Goal: Check status: Check status

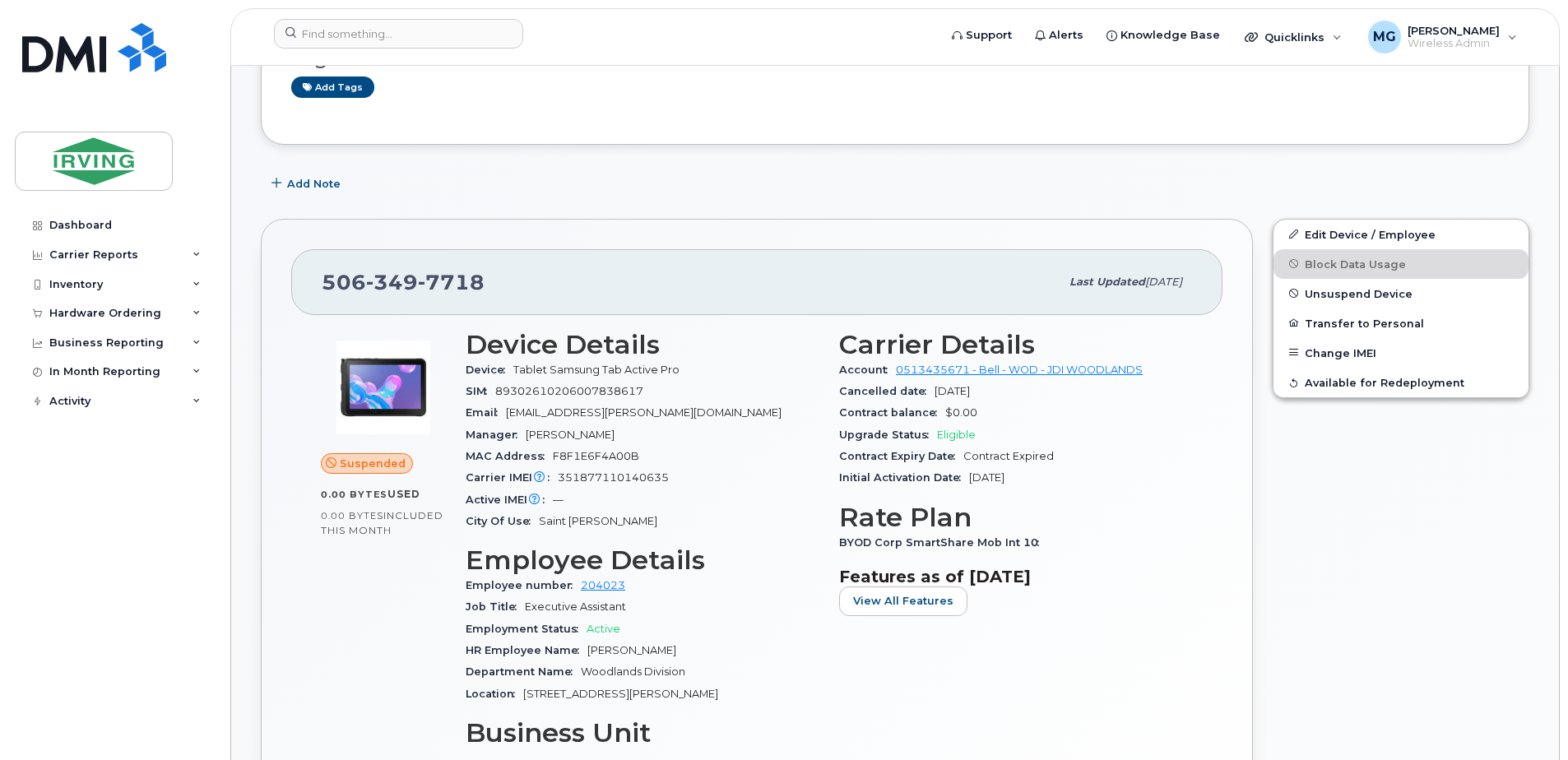
scroll to position [354, 0]
click at [1145, 277] on span "[DATE]" at bounding box center [1163, 283] width 37 height 12
click at [1503, 42] on div "MG Michelle Gonsalvez Wireless Admin" at bounding box center [1443, 37] width 172 height 33
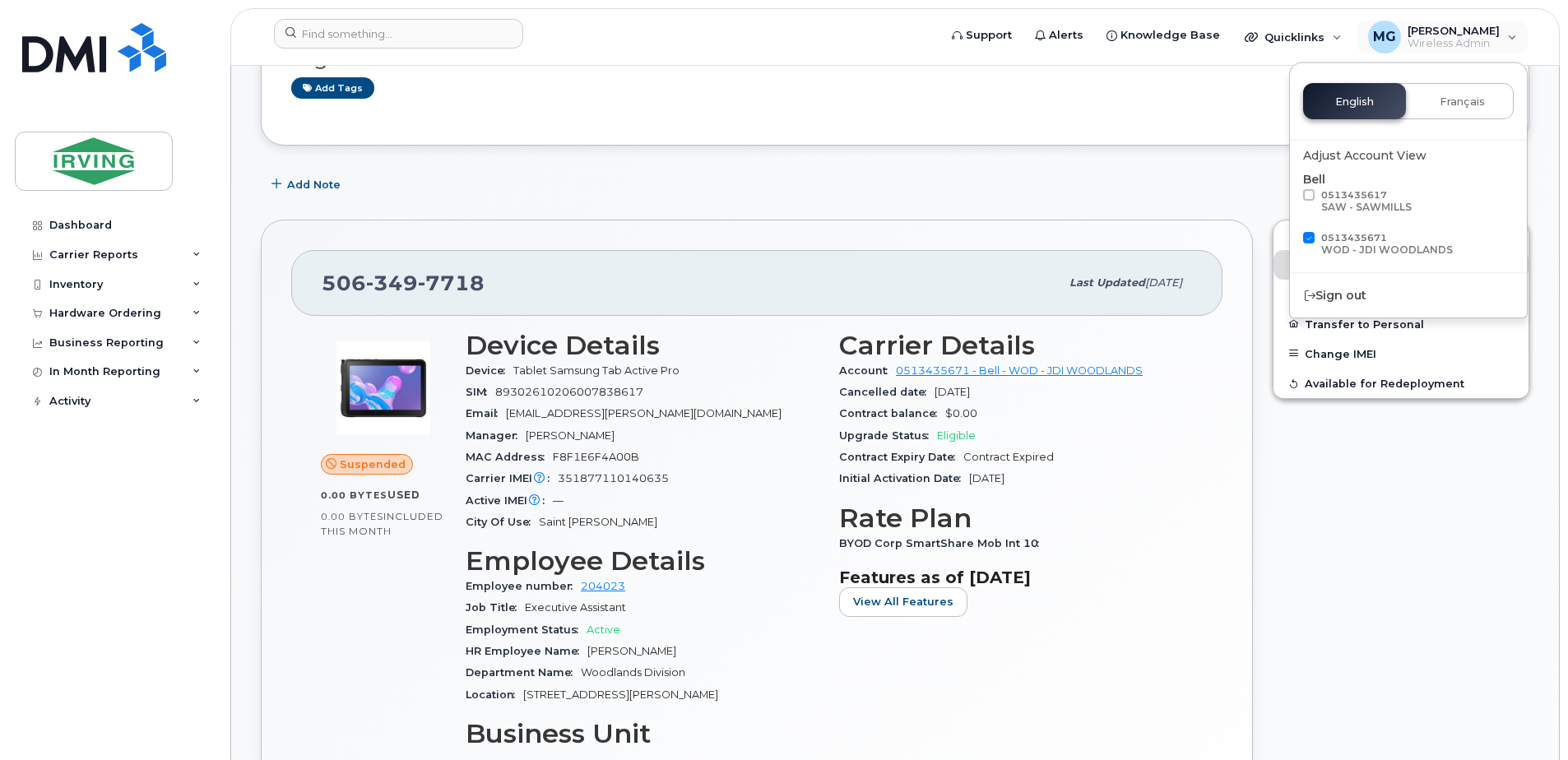
click at [1419, 503] on div "Edit Device / Employee Block Data Usage Unsuspend Device Transfer to Personal C…" at bounding box center [1400, 591] width 277 height 765
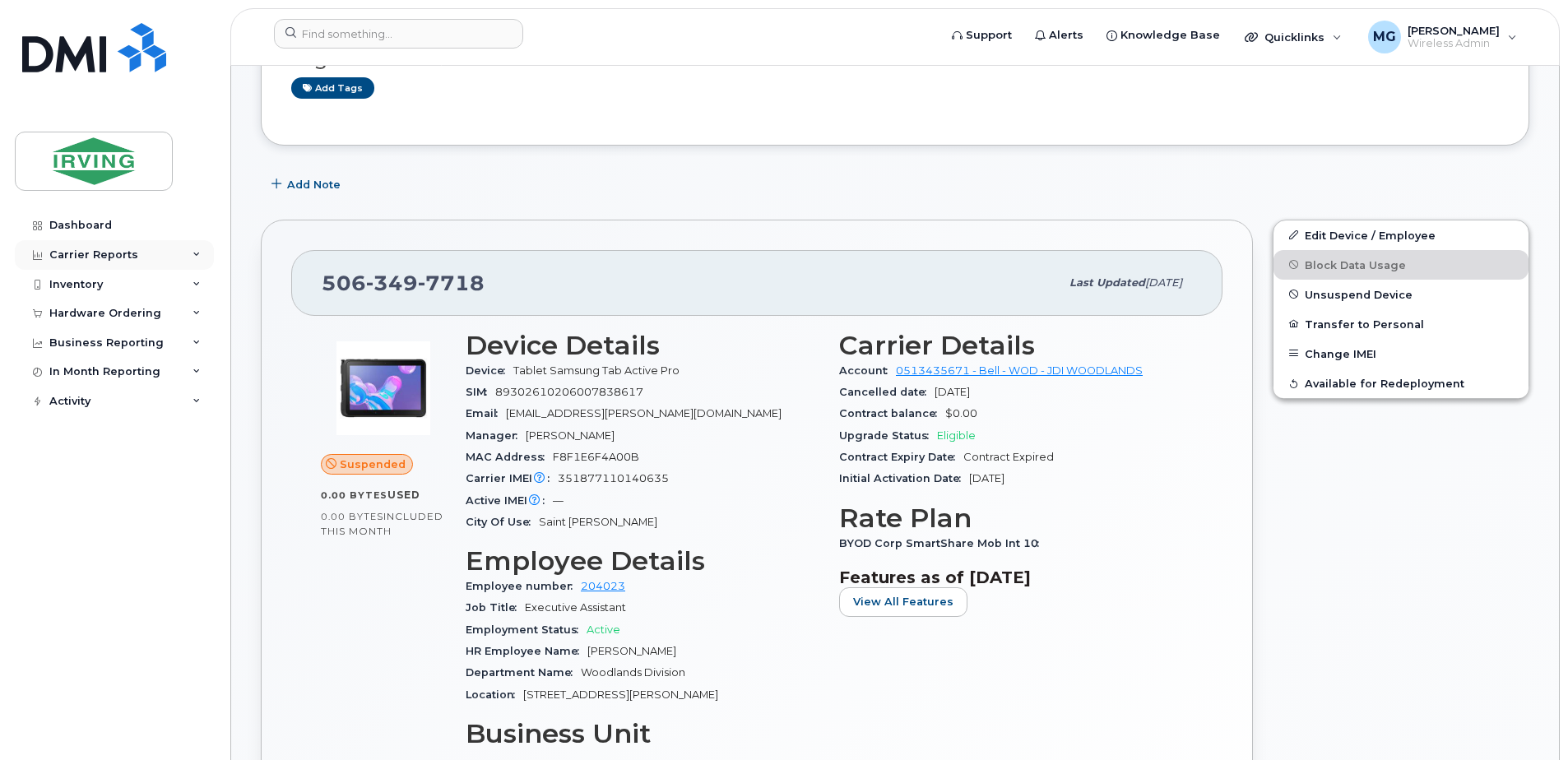
click at [199, 254] on icon at bounding box center [197, 255] width 9 height 9
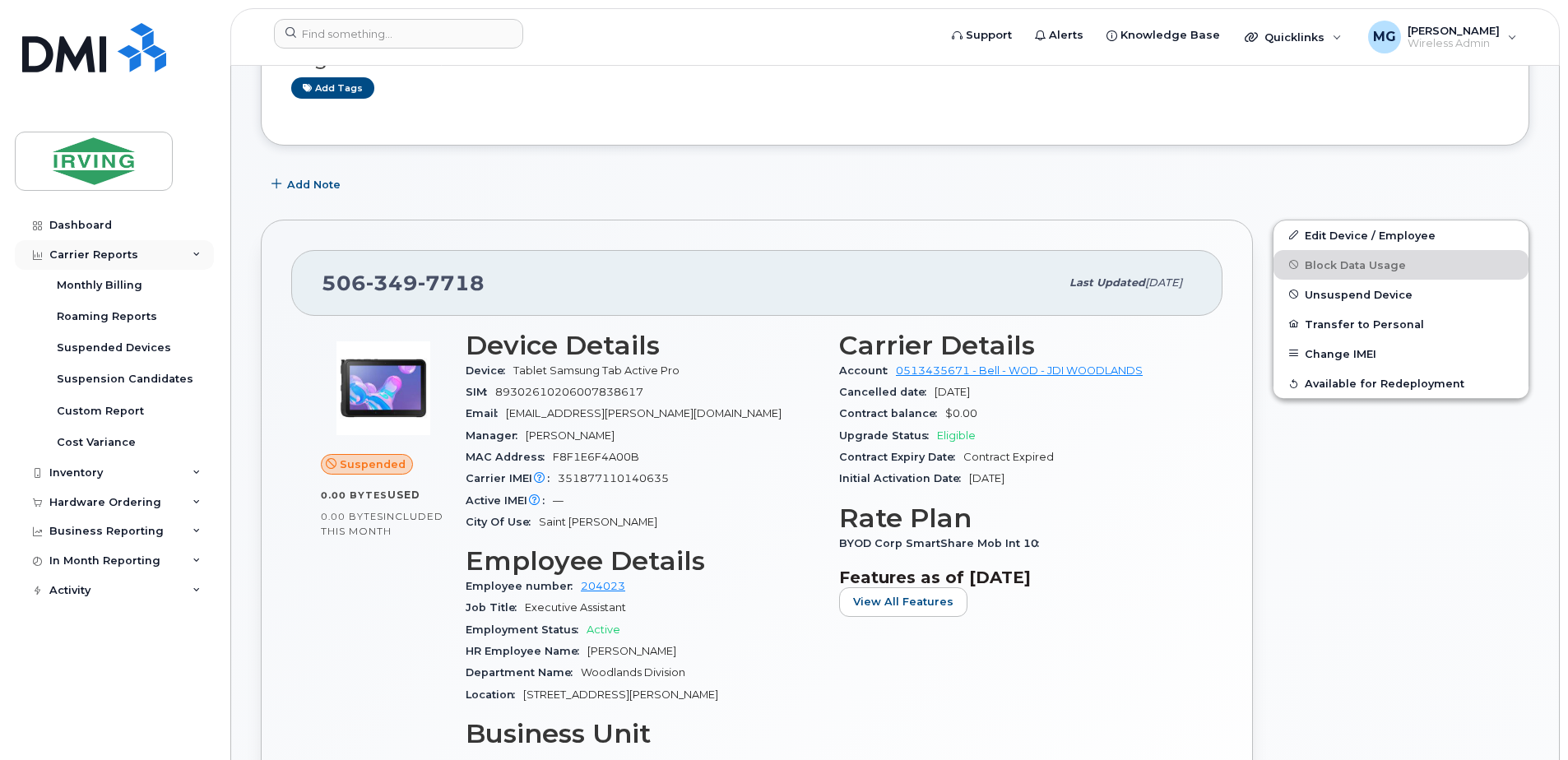
click at [199, 254] on icon at bounding box center [197, 255] width 9 height 9
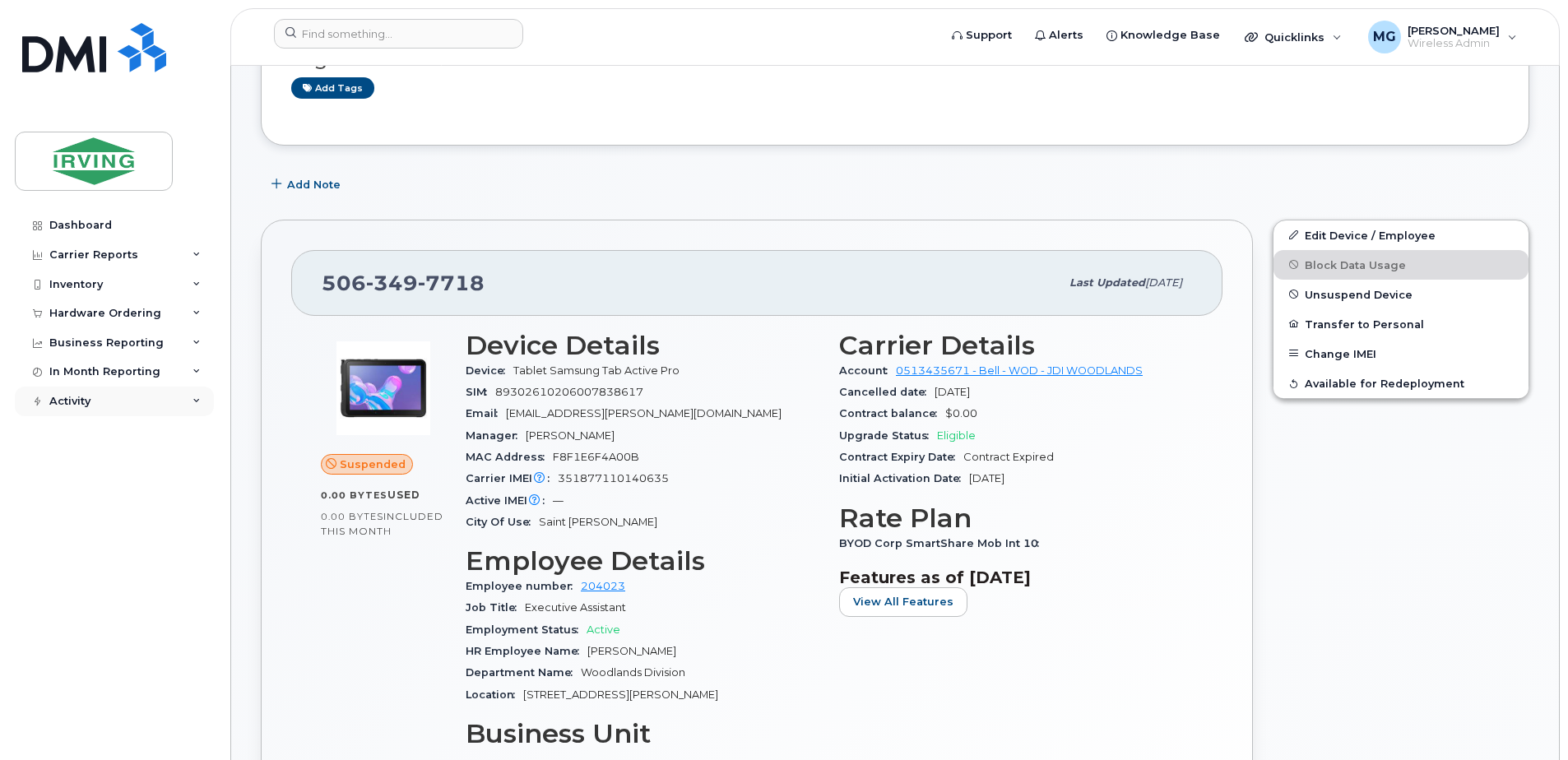
click at [186, 401] on div "Activity" at bounding box center [114, 401] width 199 height 30
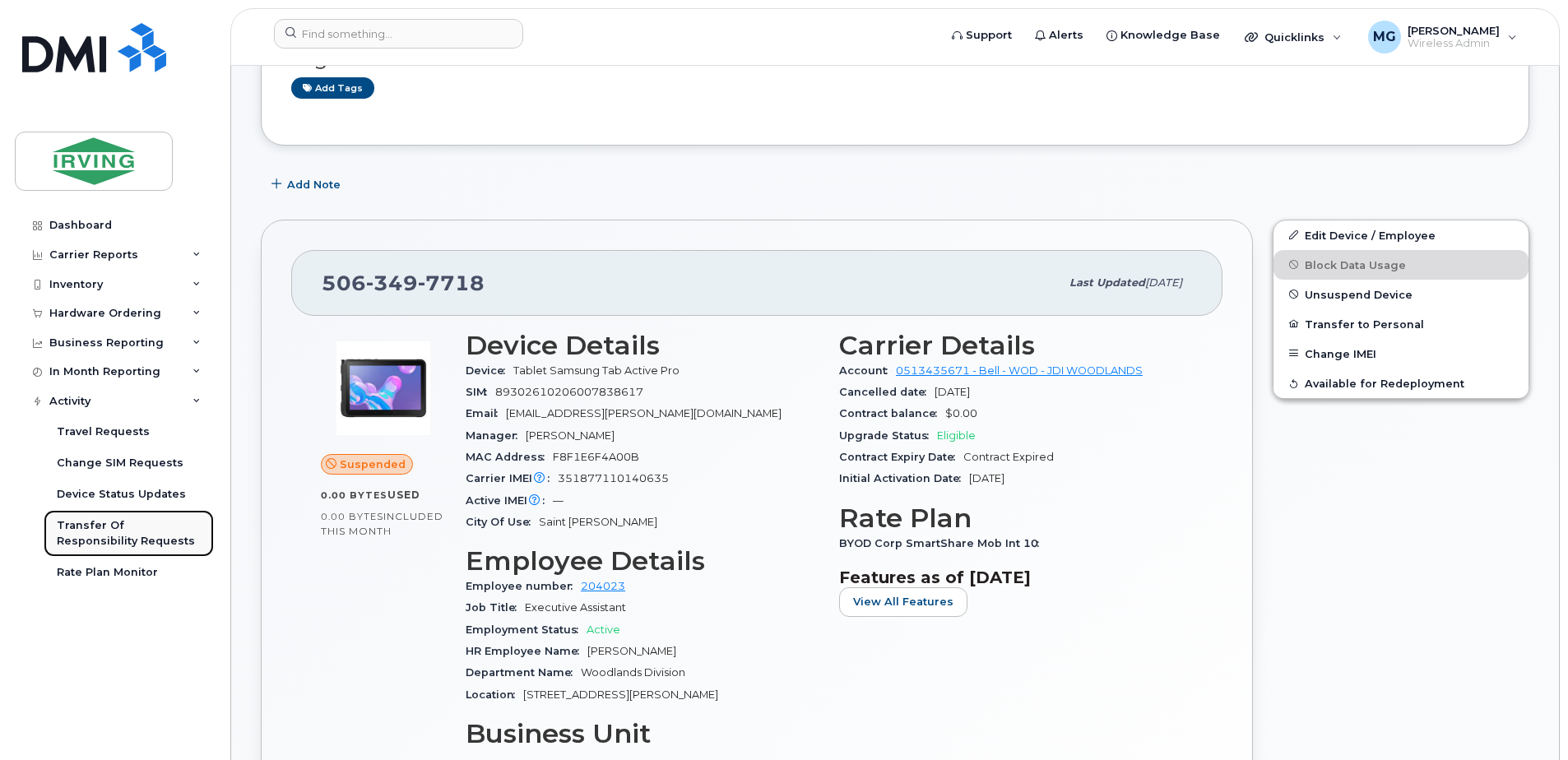
click at [107, 532] on div "Transfer Of Responsibility Requests" at bounding box center [129, 534] width 144 height 31
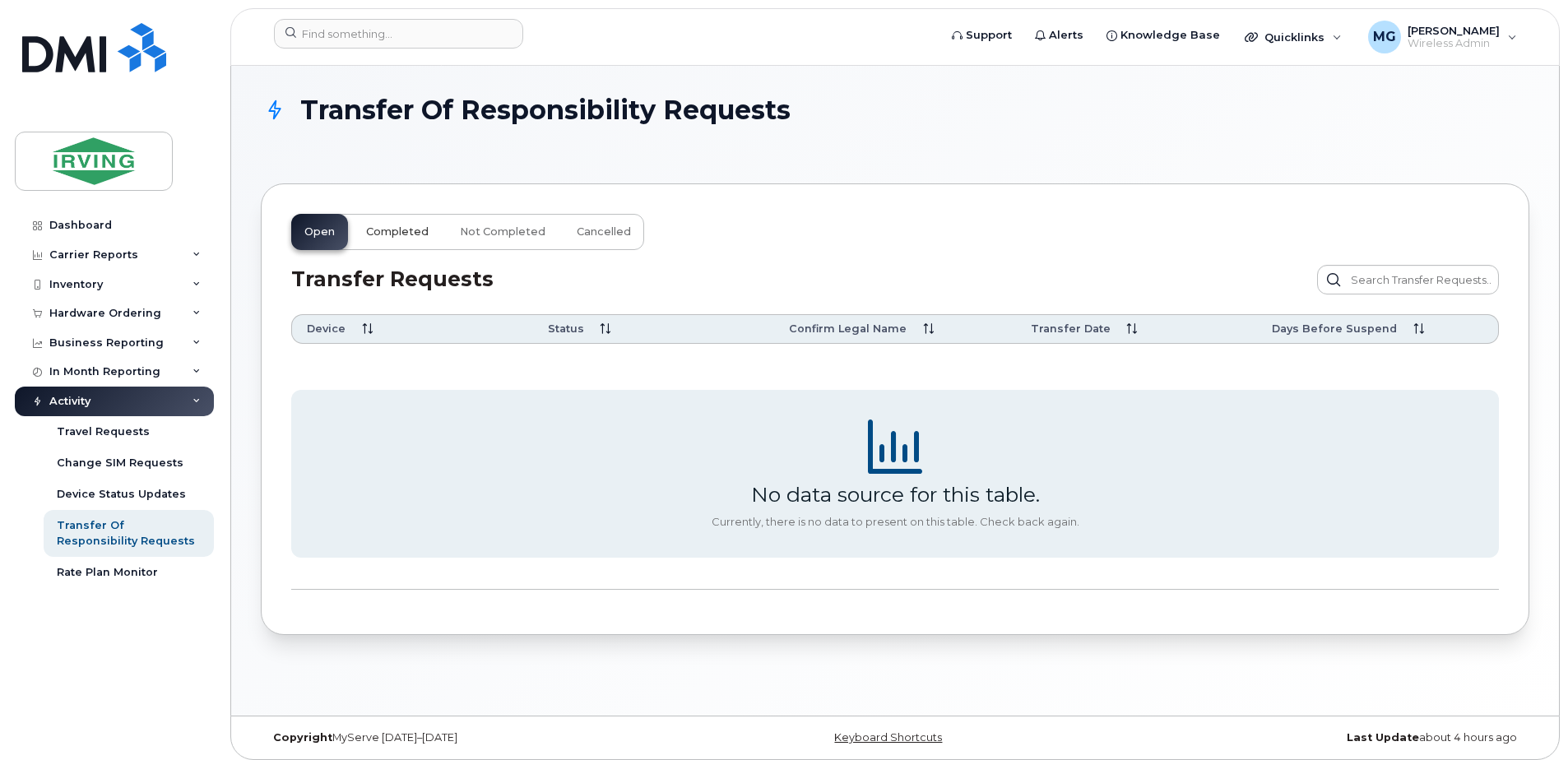
click at [381, 233] on span "Completed" at bounding box center [397, 231] width 62 height 13
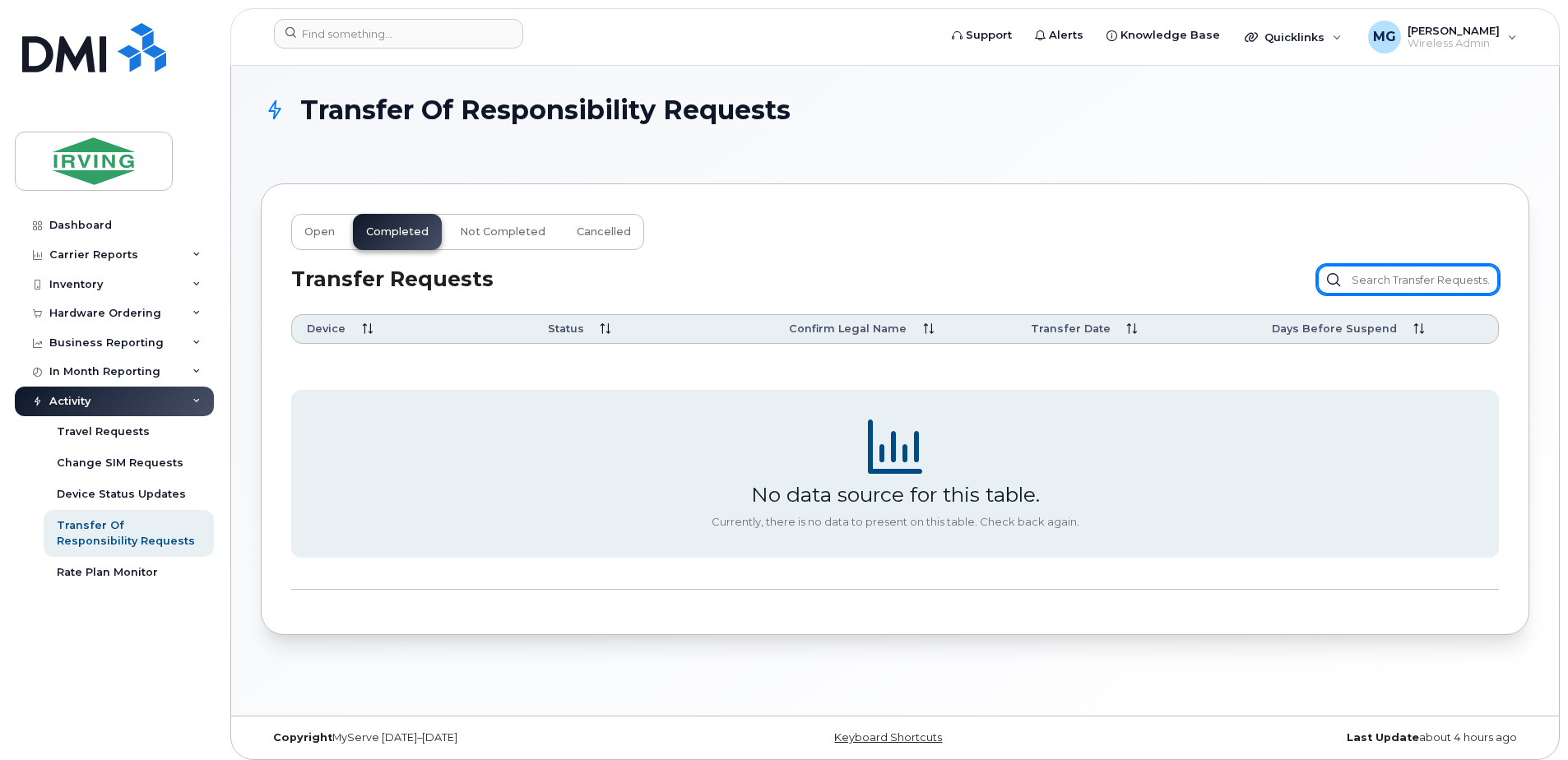
click at [1404, 281] on input "text" at bounding box center [1408, 279] width 182 height 30
type input "gonsal"
click at [323, 234] on span "Open" at bounding box center [320, 231] width 31 height 13
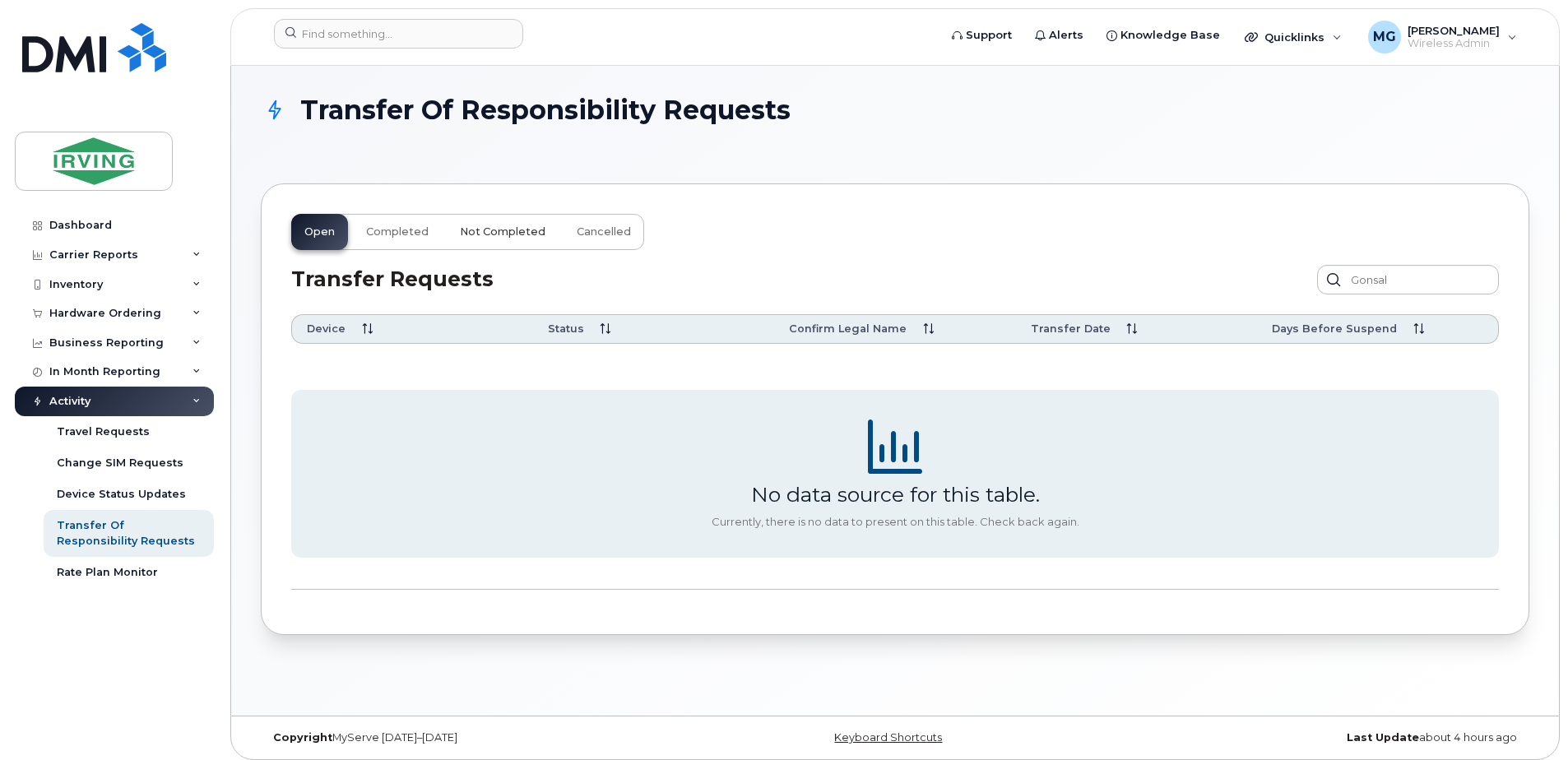
click at [505, 234] on span "Not Completed" at bounding box center [502, 231] width 86 height 13
click at [575, 239] on button "Cancelled" at bounding box center [604, 231] width 81 height 37
click at [392, 237] on span "Completed" at bounding box center [397, 231] width 62 height 13
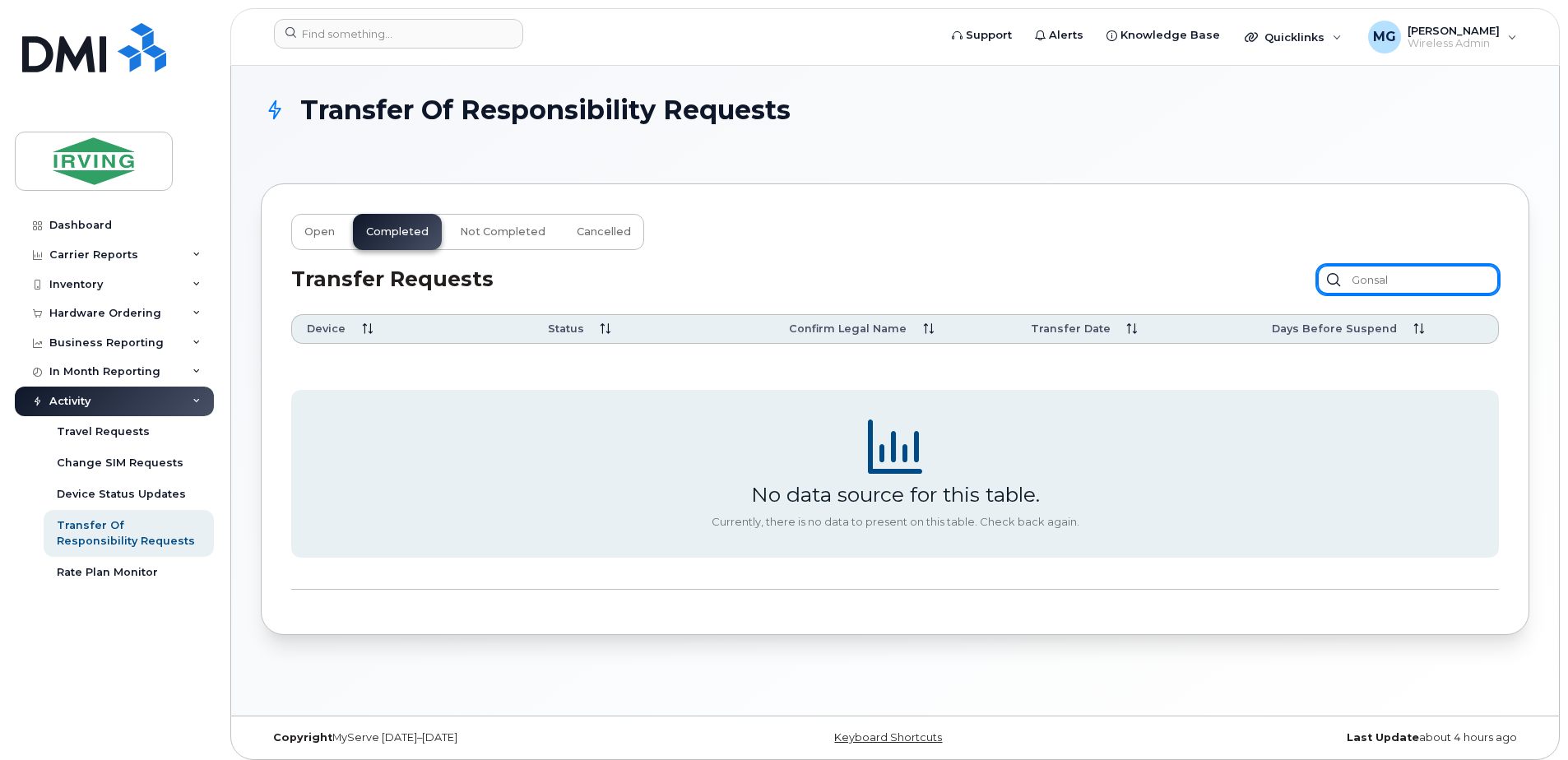
click at [1320, 280] on input "gonsal" at bounding box center [1408, 279] width 182 height 30
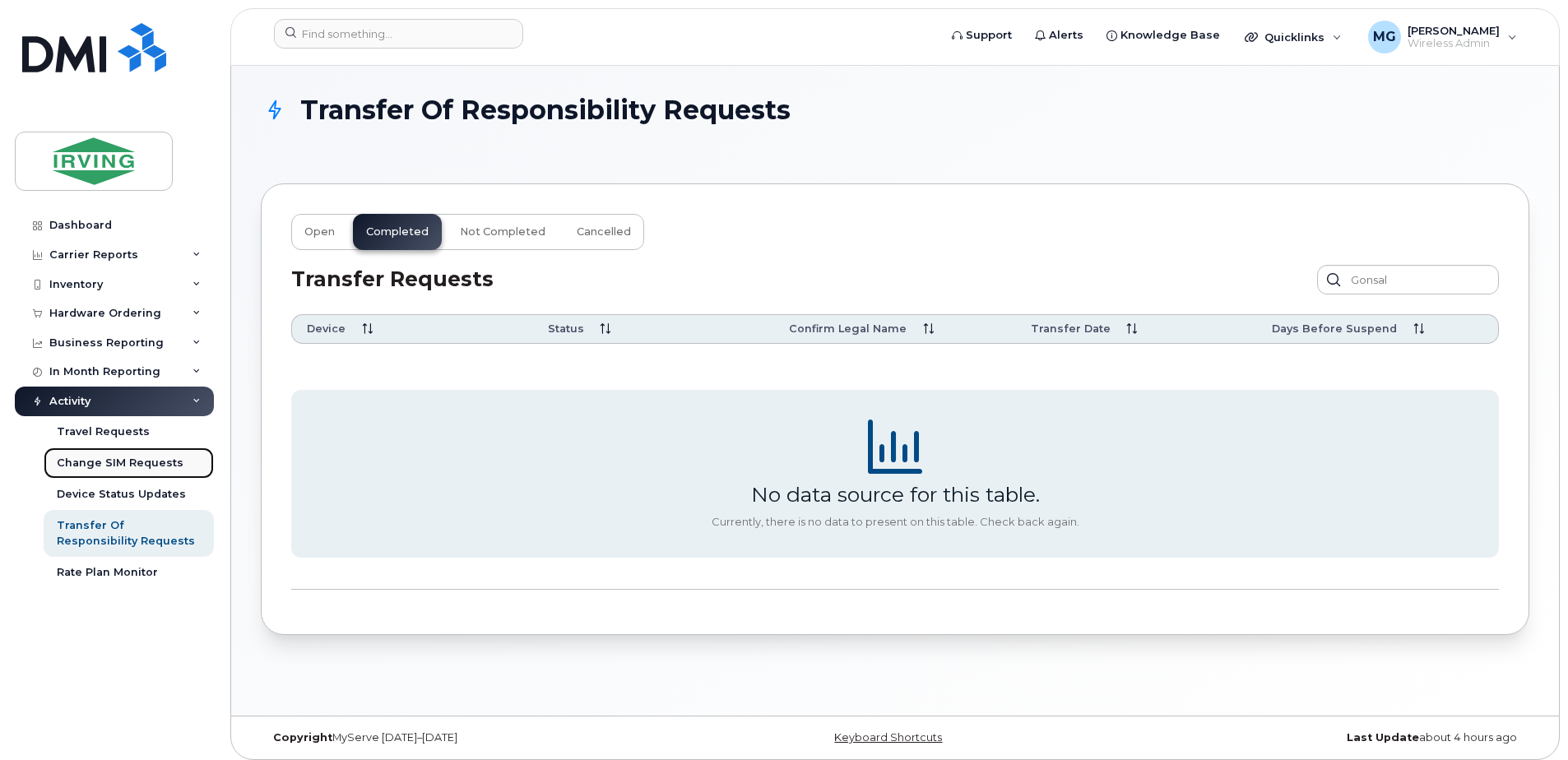
click at [115, 457] on div "Change SIM Requests" at bounding box center [120, 462] width 127 height 14
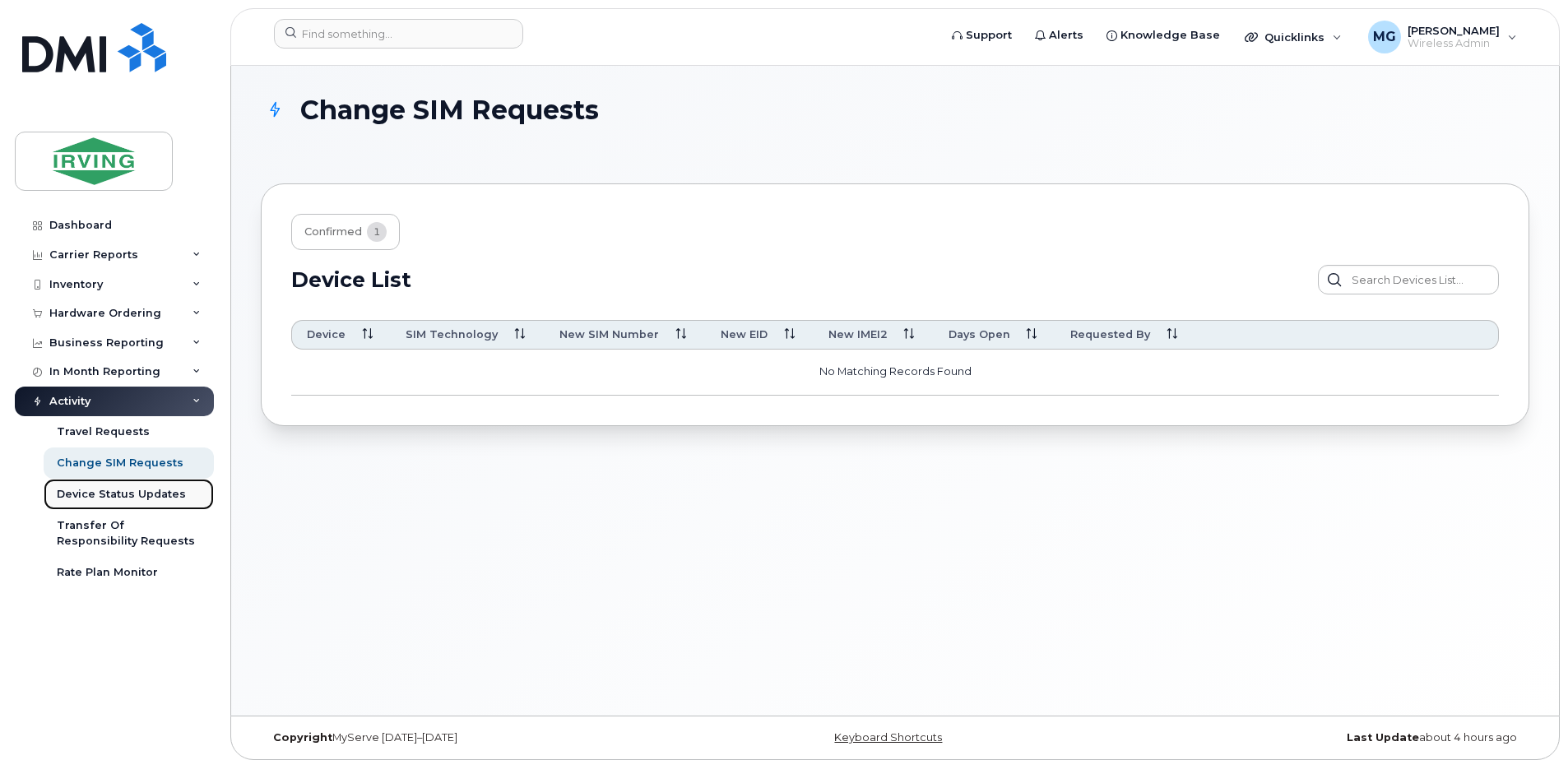
click at [128, 498] on div "Device Status Updates" at bounding box center [122, 494] width 129 height 14
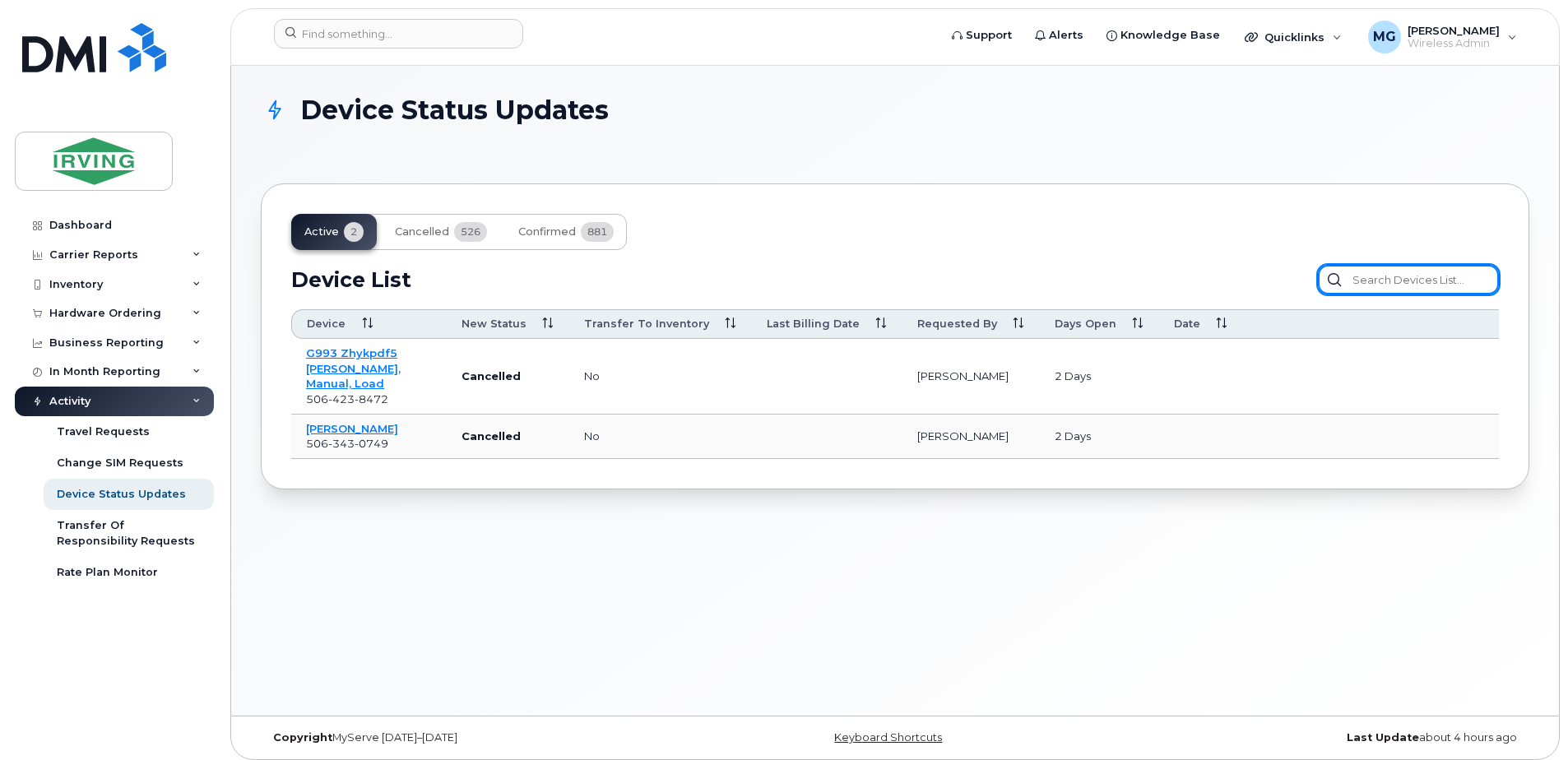
click at [1395, 288] on input "text" at bounding box center [1408, 279] width 181 height 30
type input "gons"
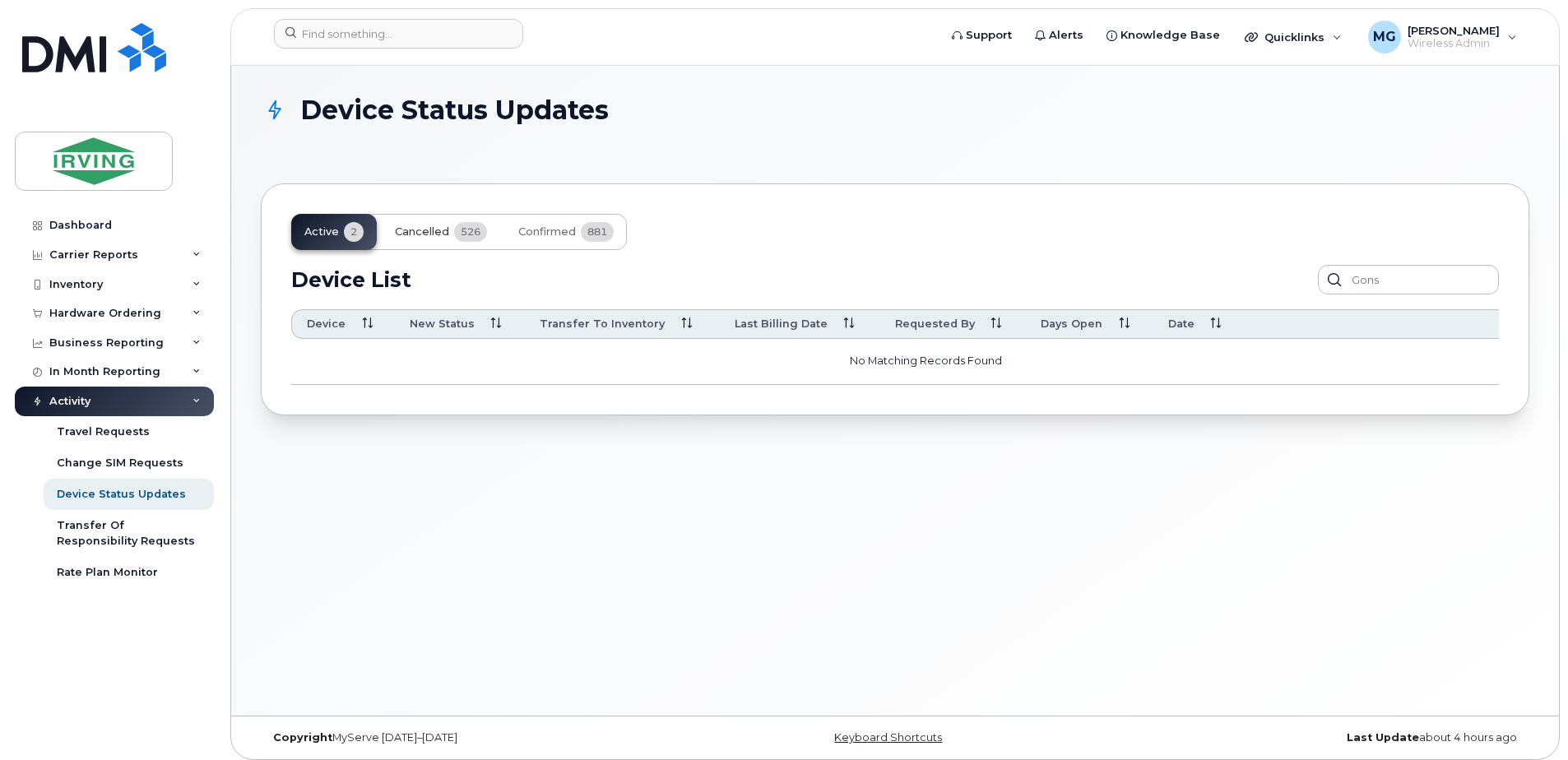
click at [437, 231] on span "Cancelled" at bounding box center [422, 231] width 54 height 13
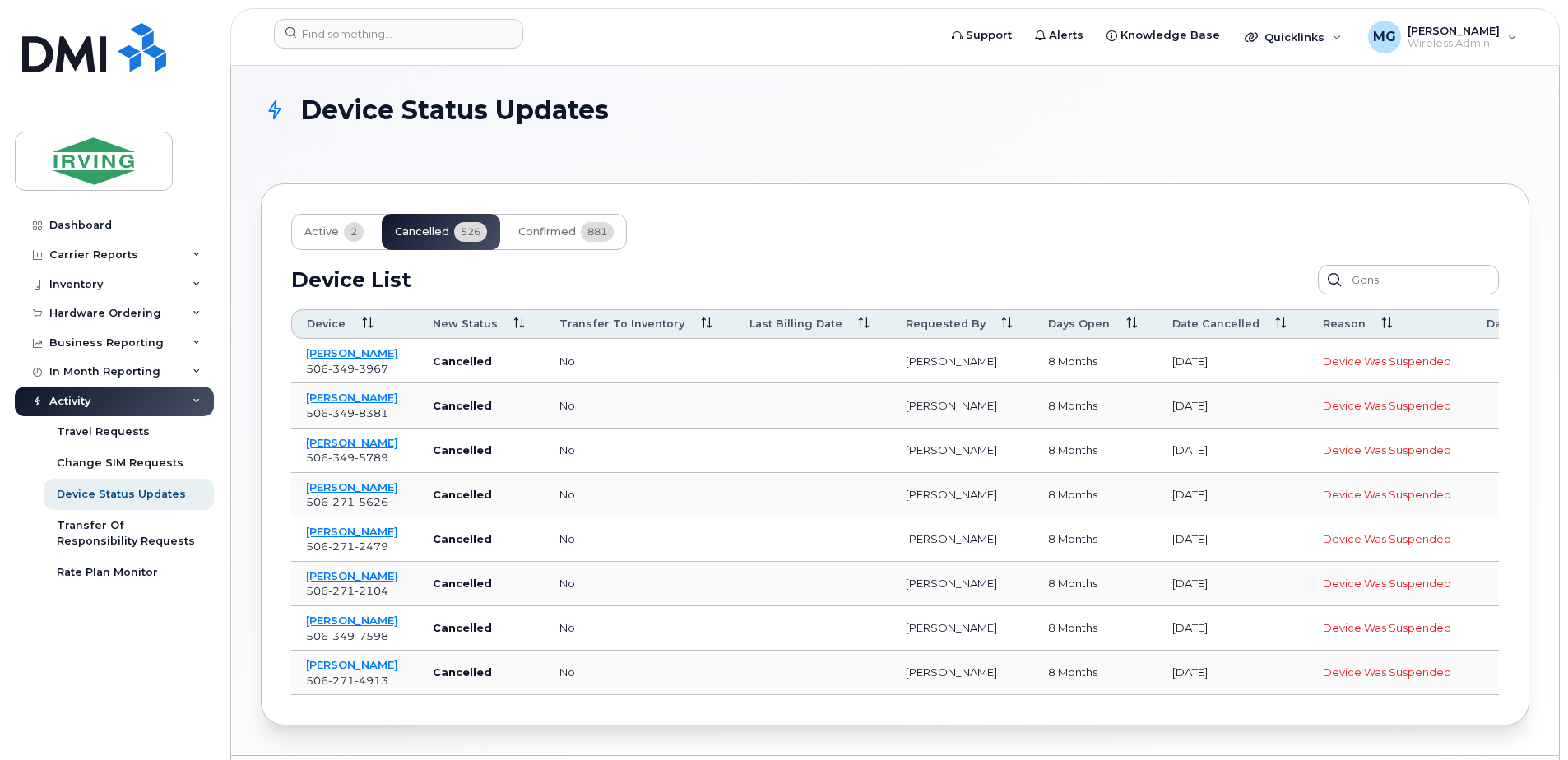
scroll to position [53, 0]
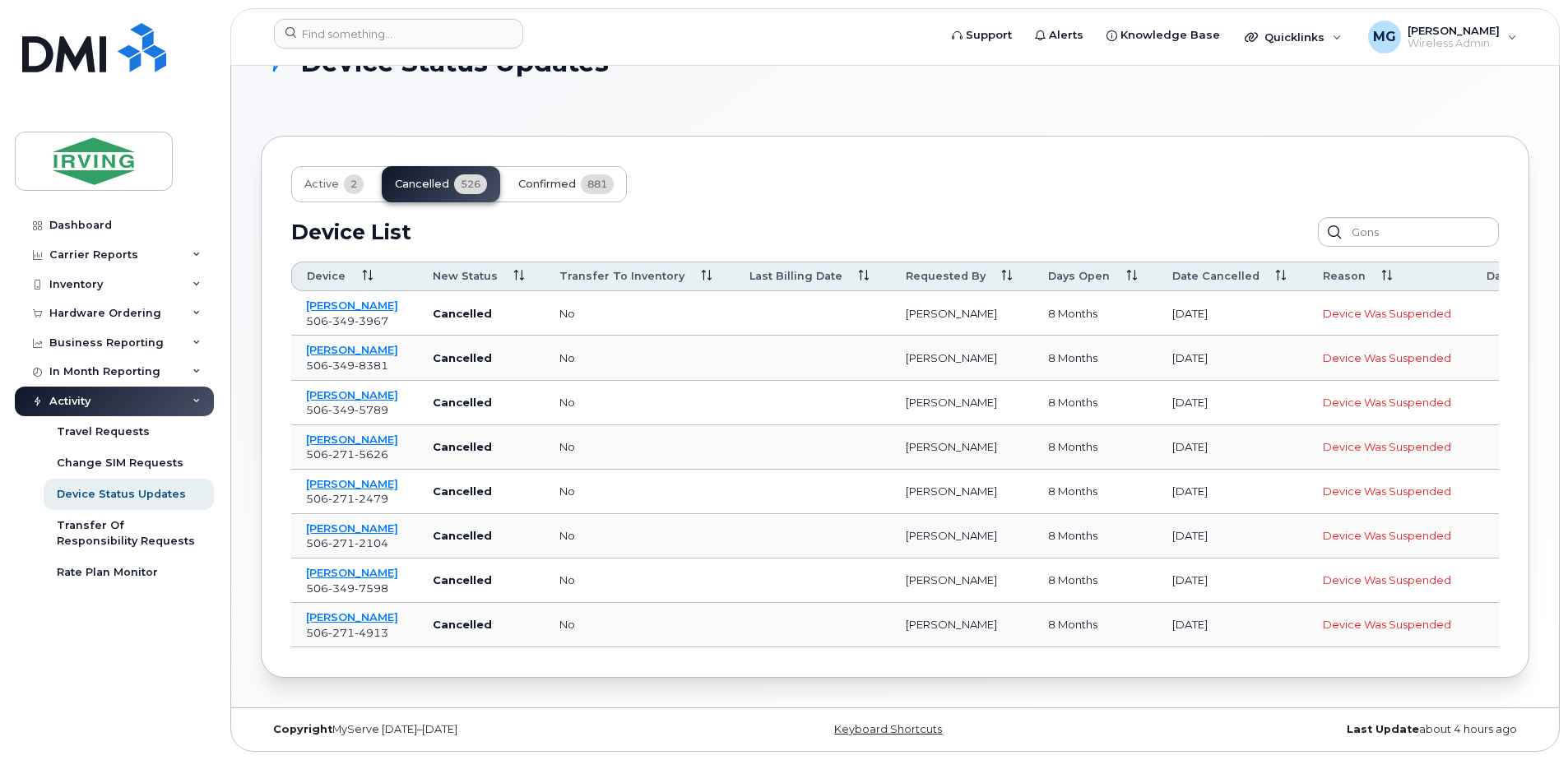
click at [566, 179] on span "Confirmed" at bounding box center [547, 184] width 58 height 13
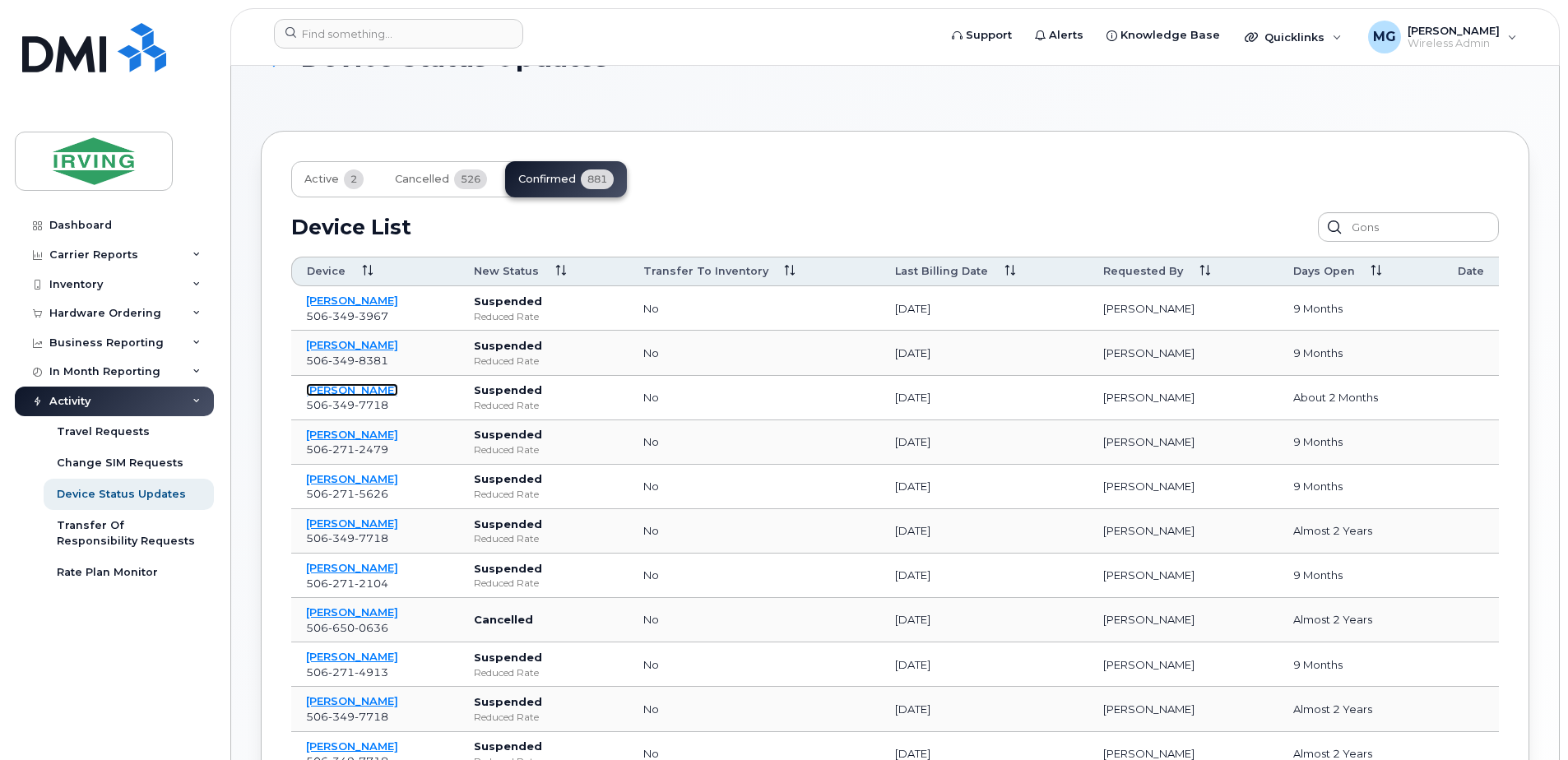
click at [377, 391] on link "[PERSON_NAME]" at bounding box center [352, 389] width 92 height 13
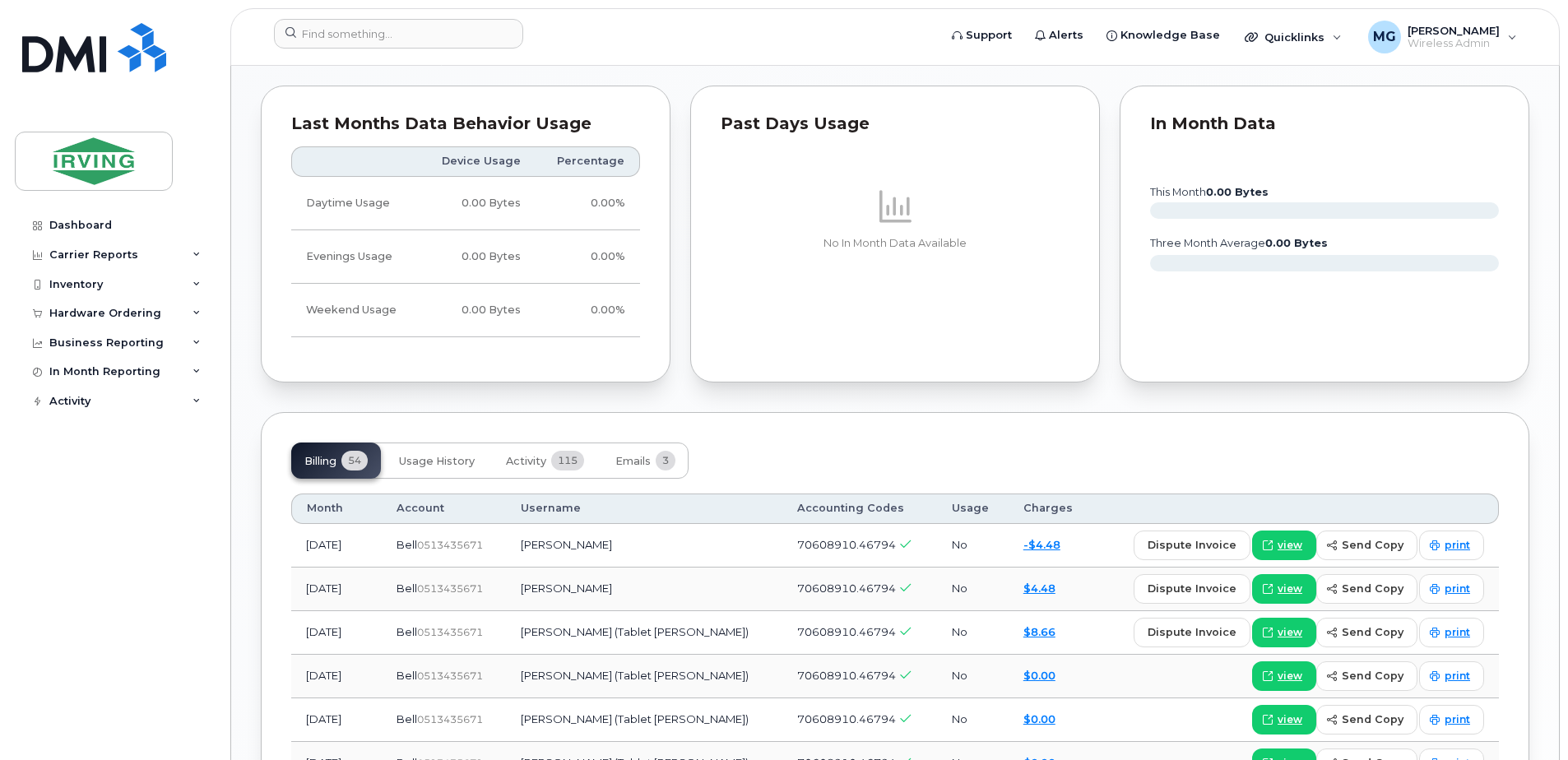
scroll to position [1481, 0]
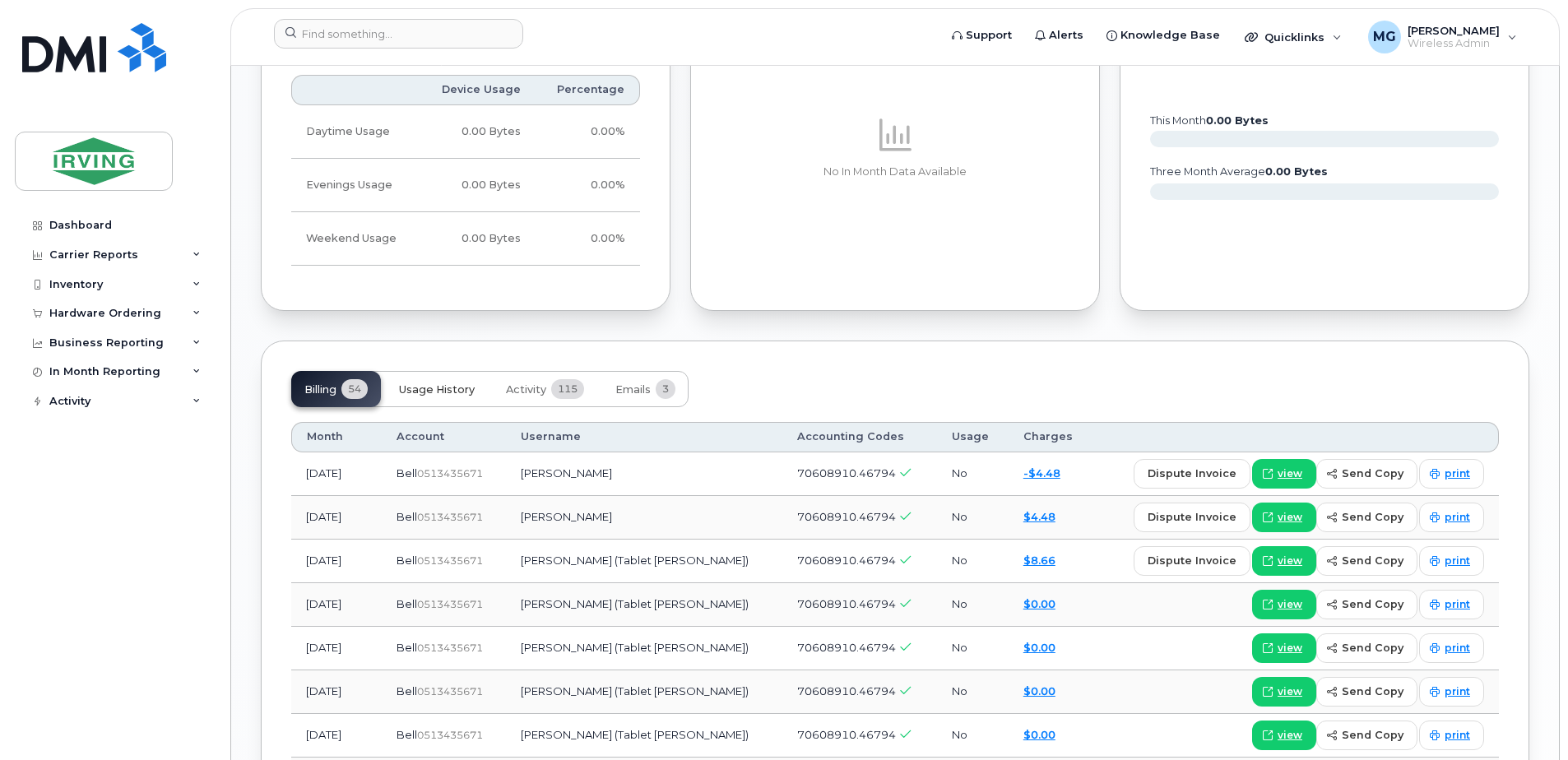
click at [431, 399] on button "Usage History" at bounding box center [437, 389] width 102 height 37
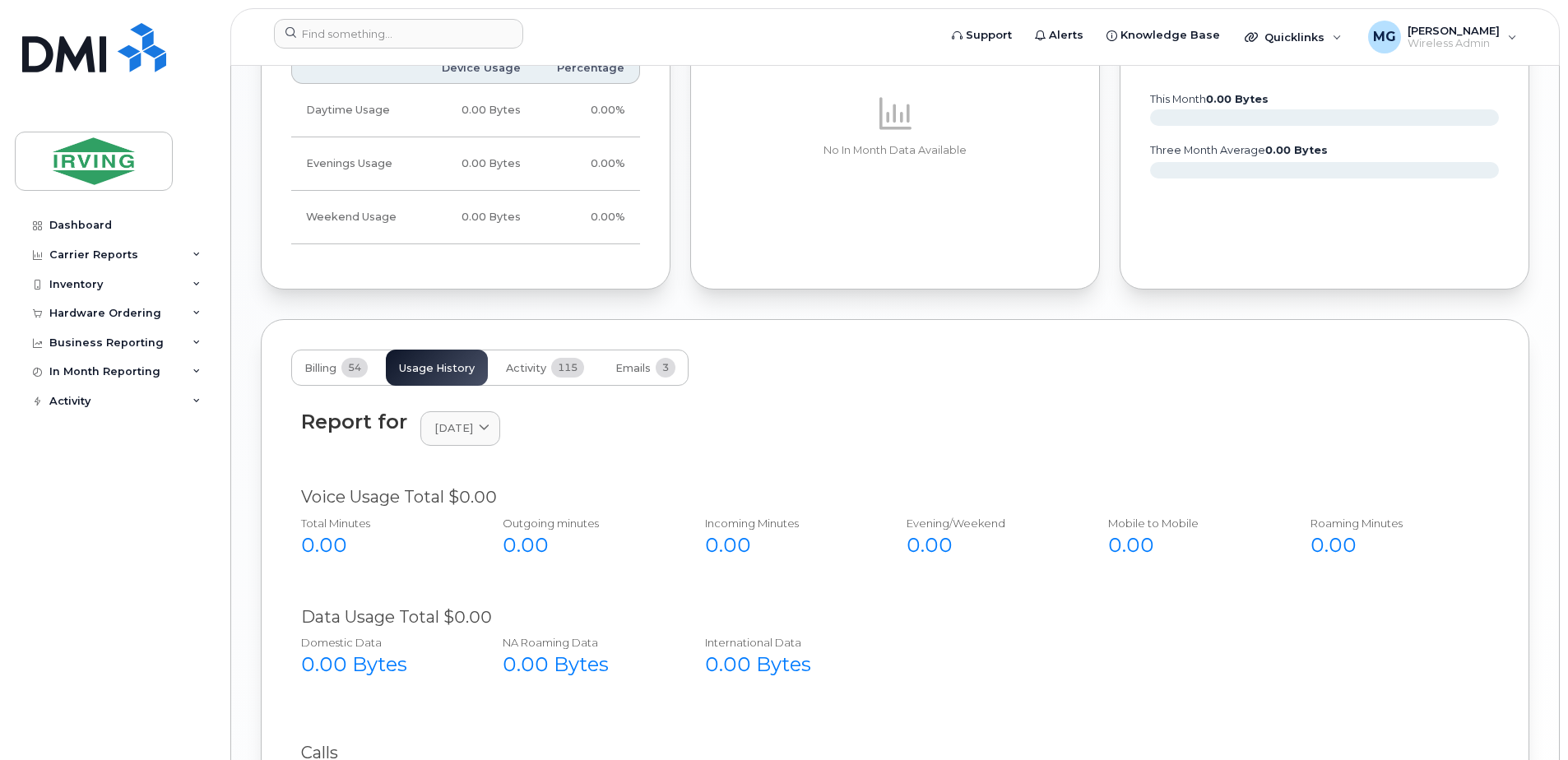
scroll to position [1468, 0]
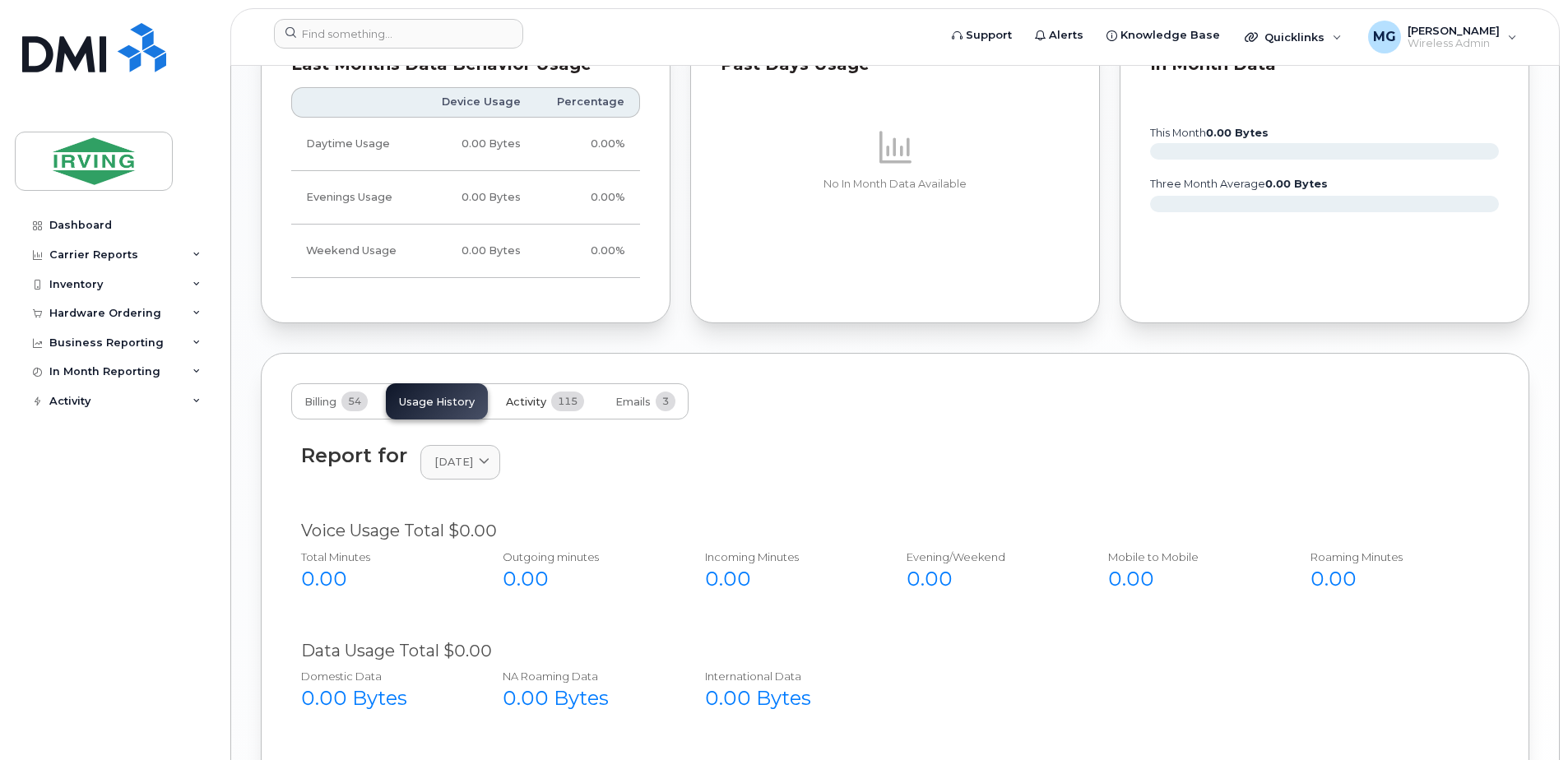
click at [530, 394] on button "Activity 115" at bounding box center [545, 401] width 105 height 37
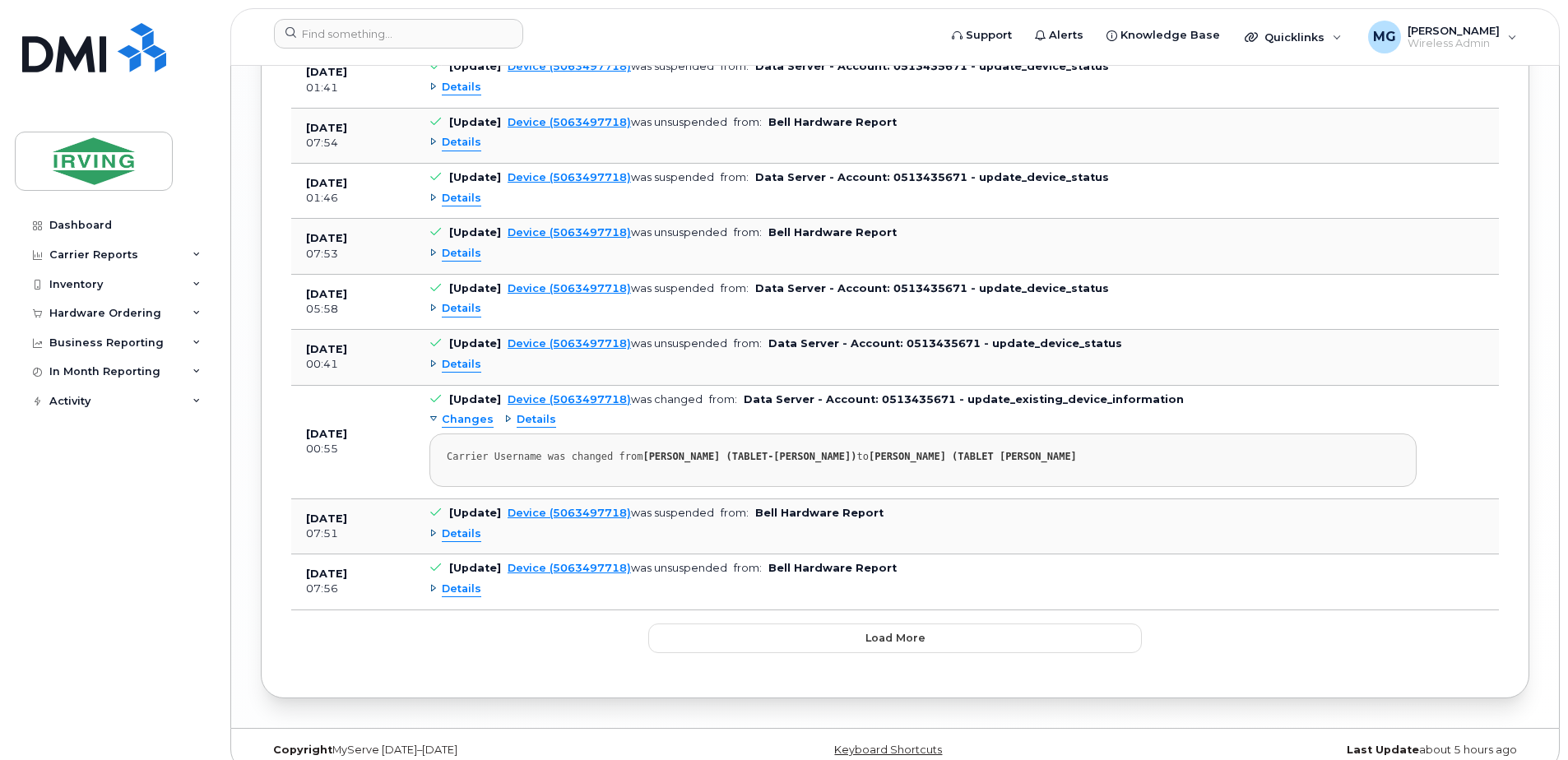
scroll to position [2949, 0]
click at [858, 623] on button "Load more" at bounding box center [896, 637] width 494 height 30
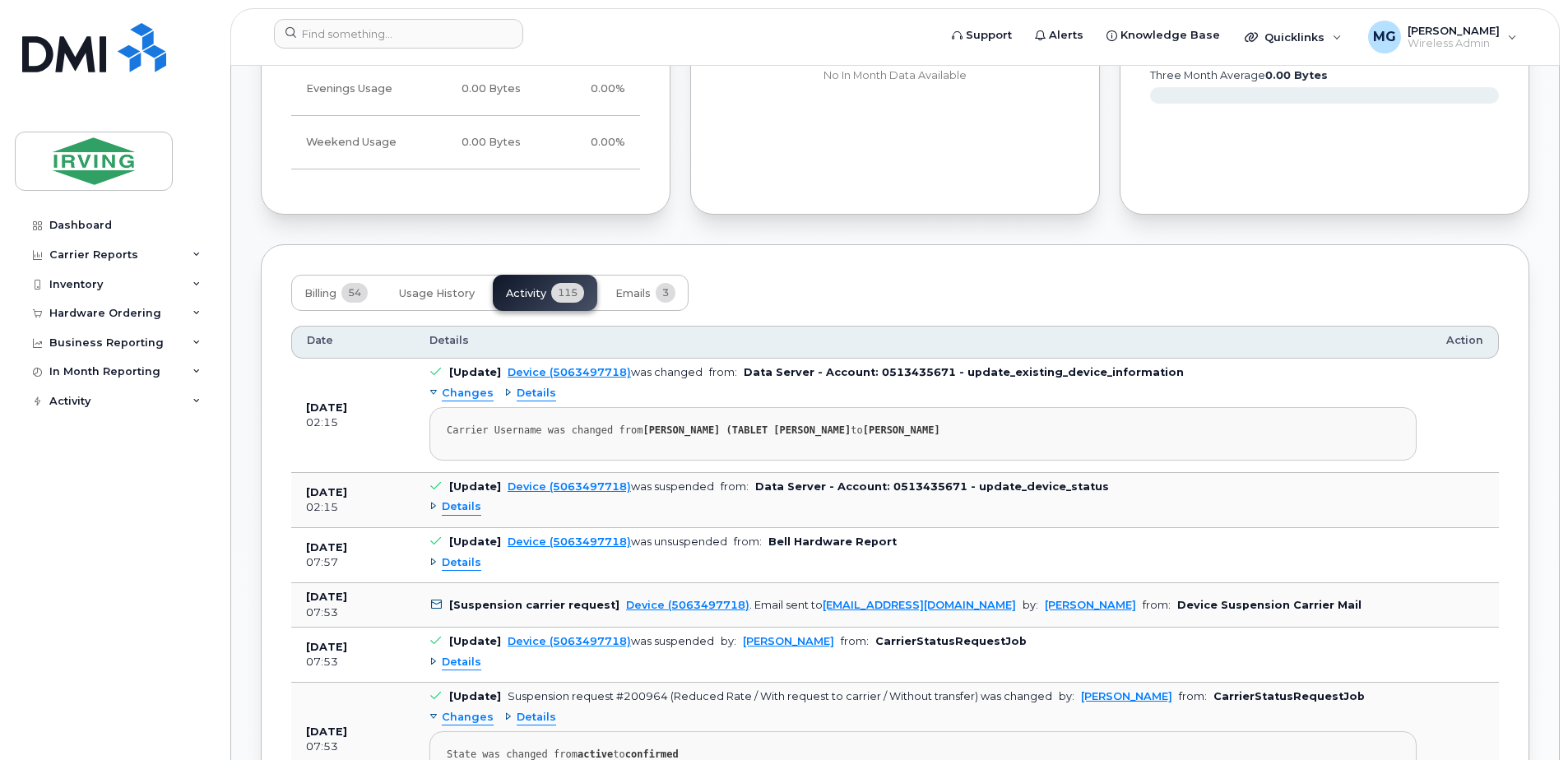
scroll to position [1570, 0]
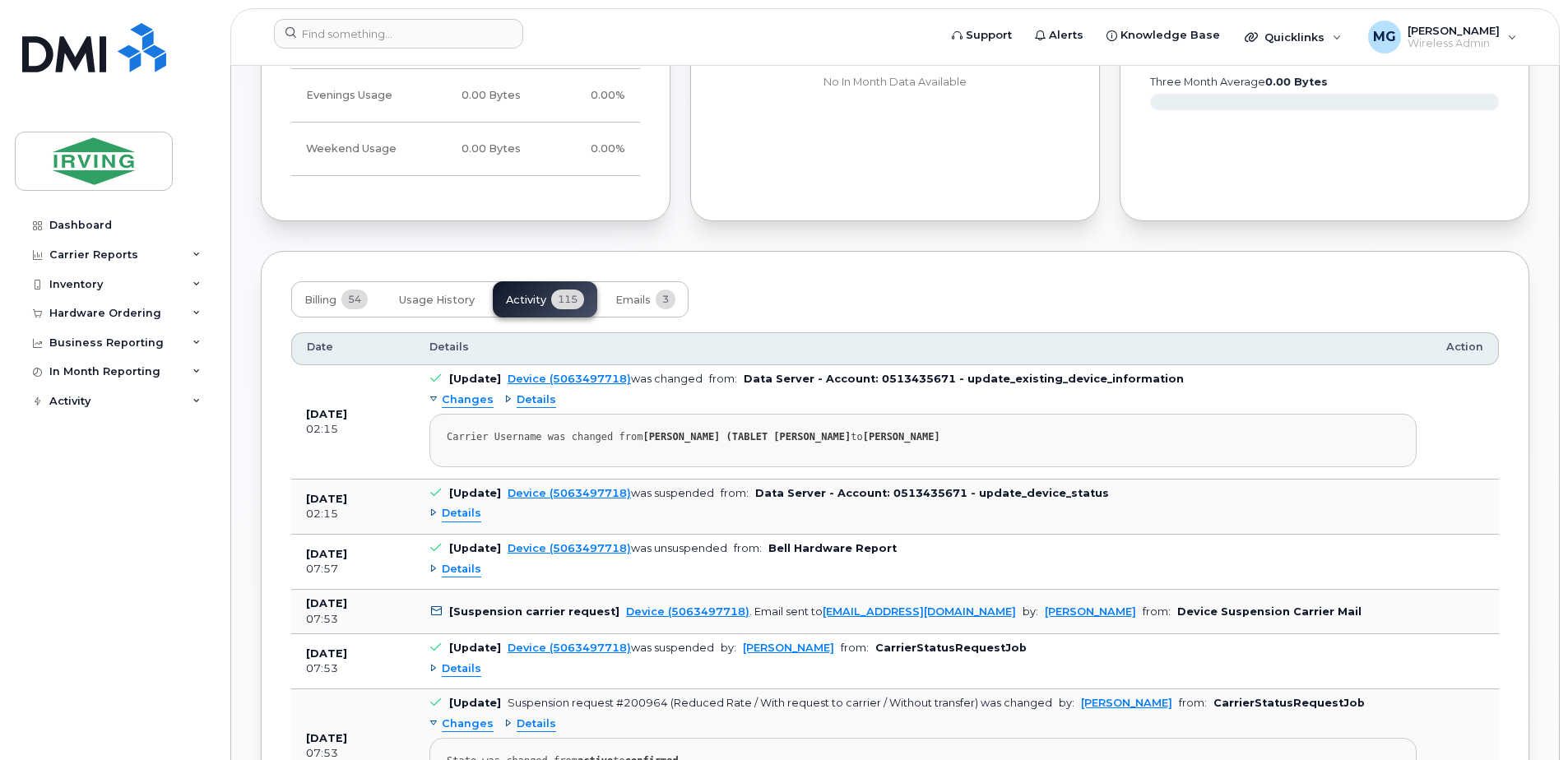
drag, startPoint x: 886, startPoint y: 441, endPoint x: 435, endPoint y: 448, distance: 451.1
click at [435, 448] on pre "Carrier Username was changed from [PERSON_NAME] (TABLET [PERSON_NAME] to [PERSO…" at bounding box center [923, 440] width 987 height 54
drag, startPoint x: 435, startPoint y: 448, endPoint x: 451, endPoint y: 436, distance: 20.0
copy div "Carrier Username was changed from [PERSON_NAME] (TABLET [PERSON_NAME] to [PERSO…"
